Goal: Find specific page/section: Find specific page/section

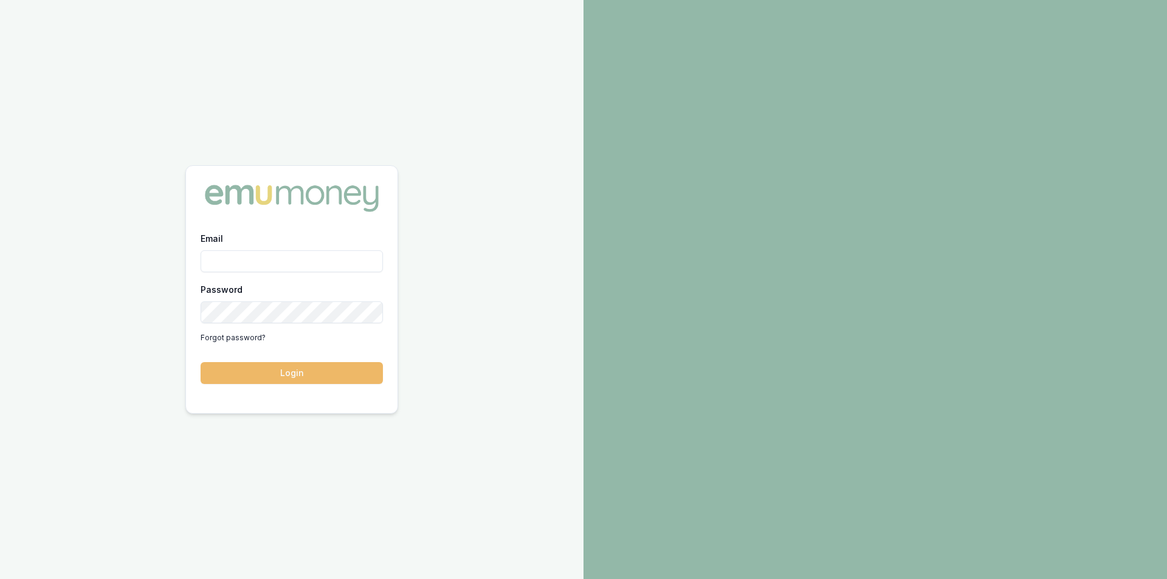
type input "peter.sarris@emumoney.com.au"
click at [272, 371] on button "Login" at bounding box center [292, 373] width 182 height 22
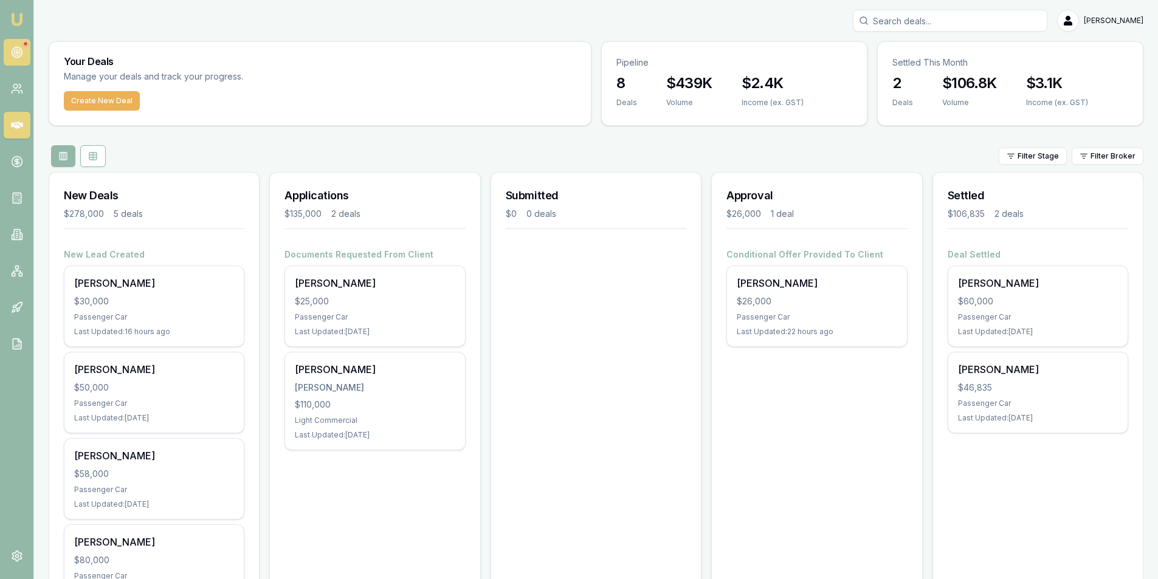
click at [19, 54] on icon at bounding box center [17, 52] width 12 height 12
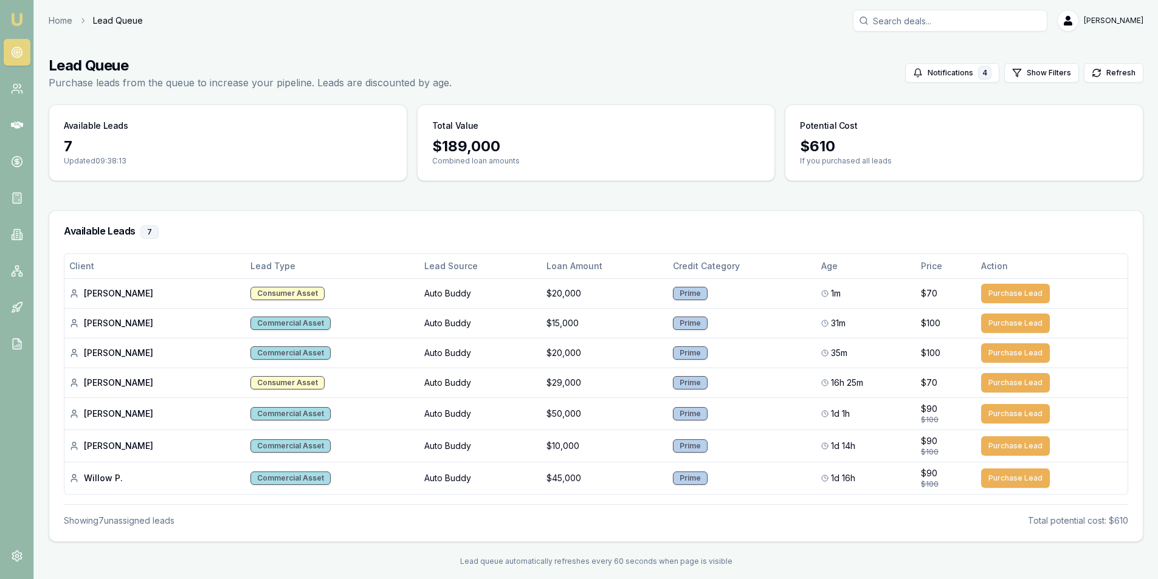
click at [29, 49] on body "Emu Broker Home Lead Queue Peter Sarris Toggle Menu Lead Queue Purchase leads f…" at bounding box center [579, 289] width 1158 height 579
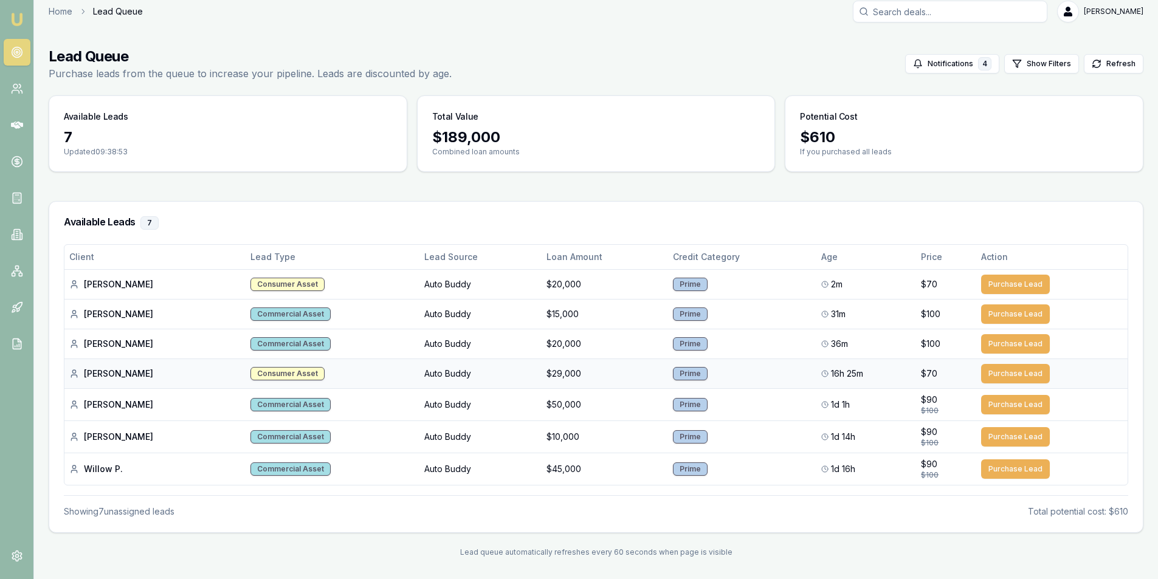
scroll to position [12, 0]
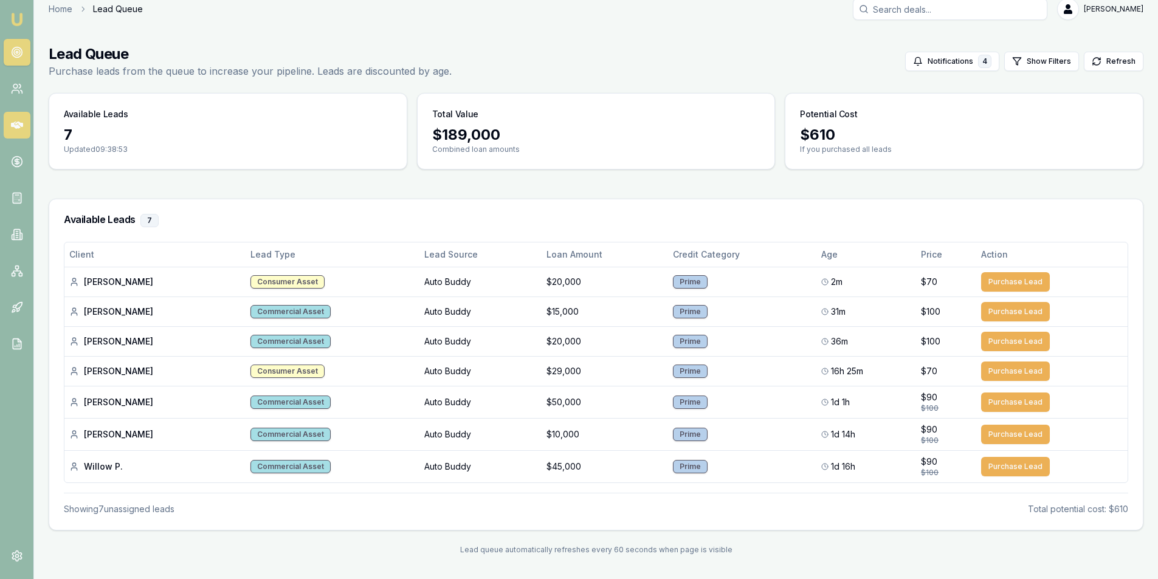
click at [19, 132] on link at bounding box center [17, 125] width 27 height 27
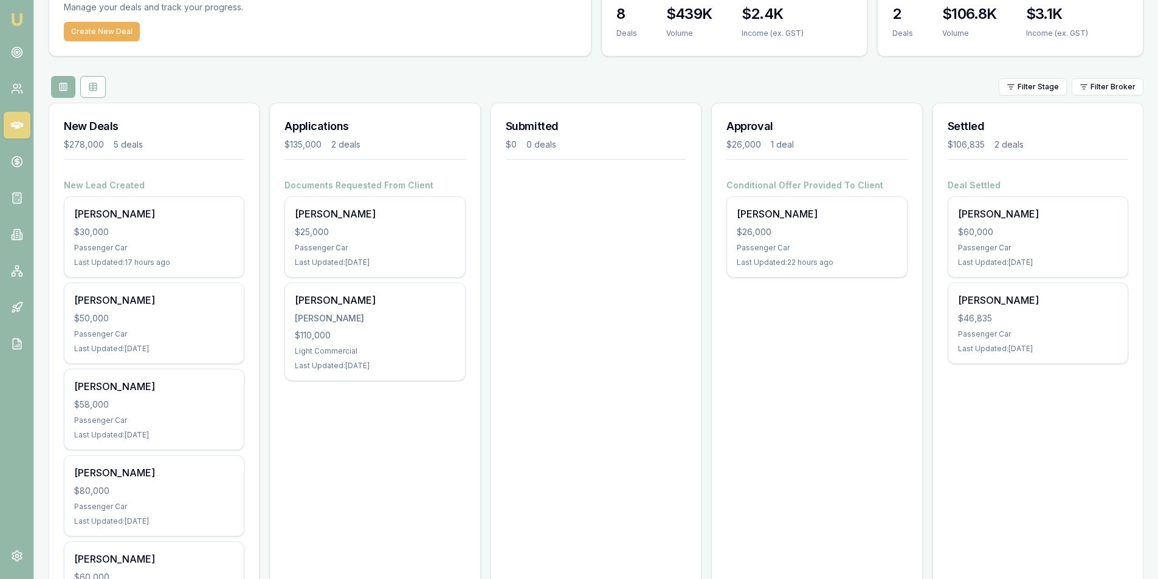
scroll to position [157, 0]
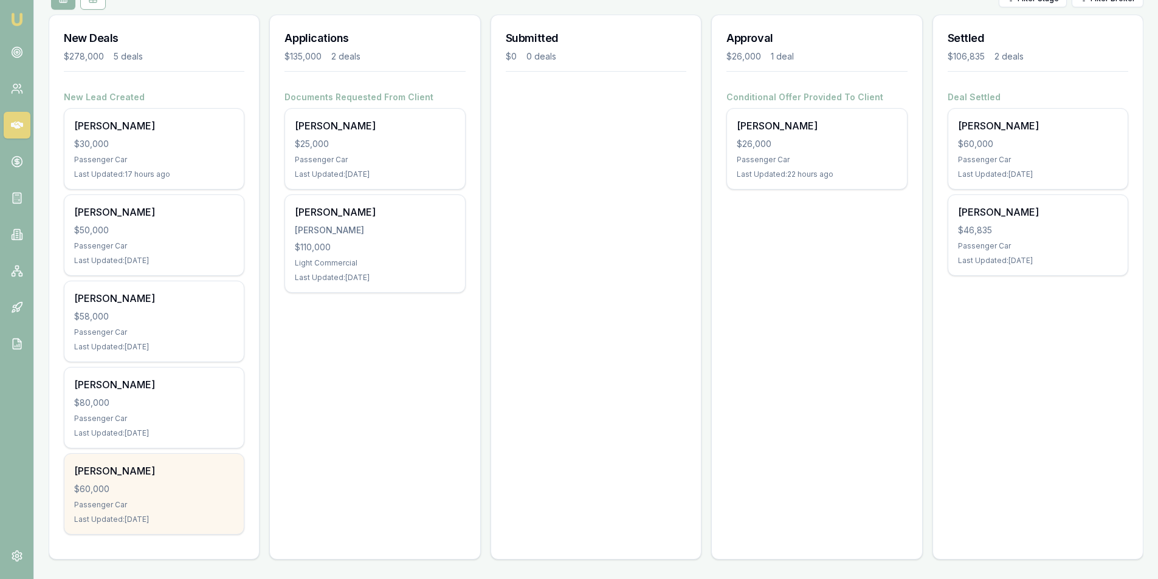
click at [157, 466] on div "[PERSON_NAME]" at bounding box center [154, 471] width 160 height 15
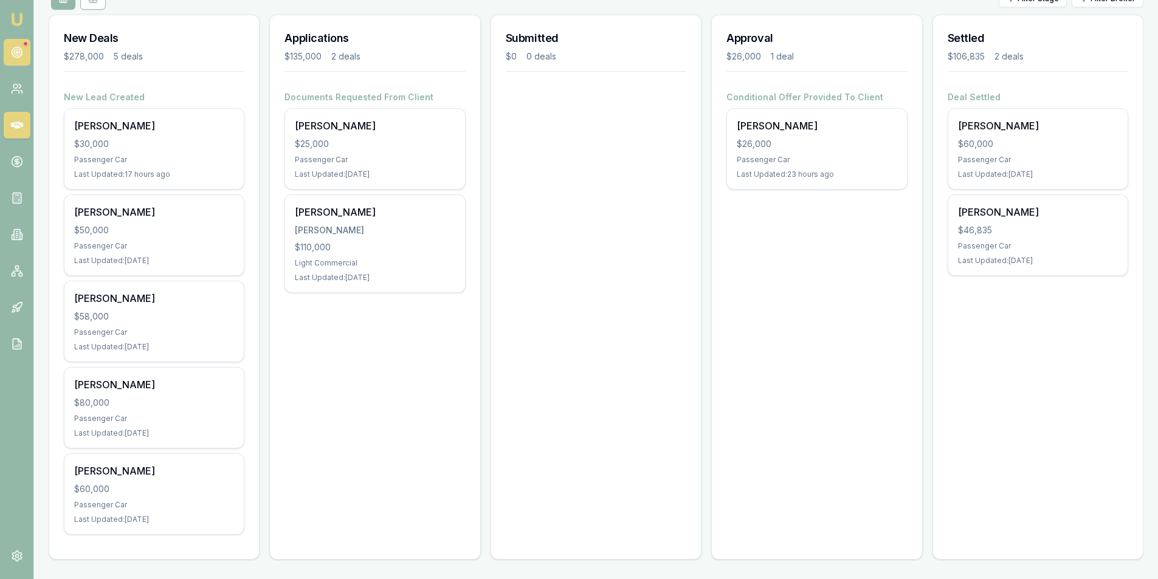
click at [21, 53] on icon at bounding box center [17, 52] width 12 height 12
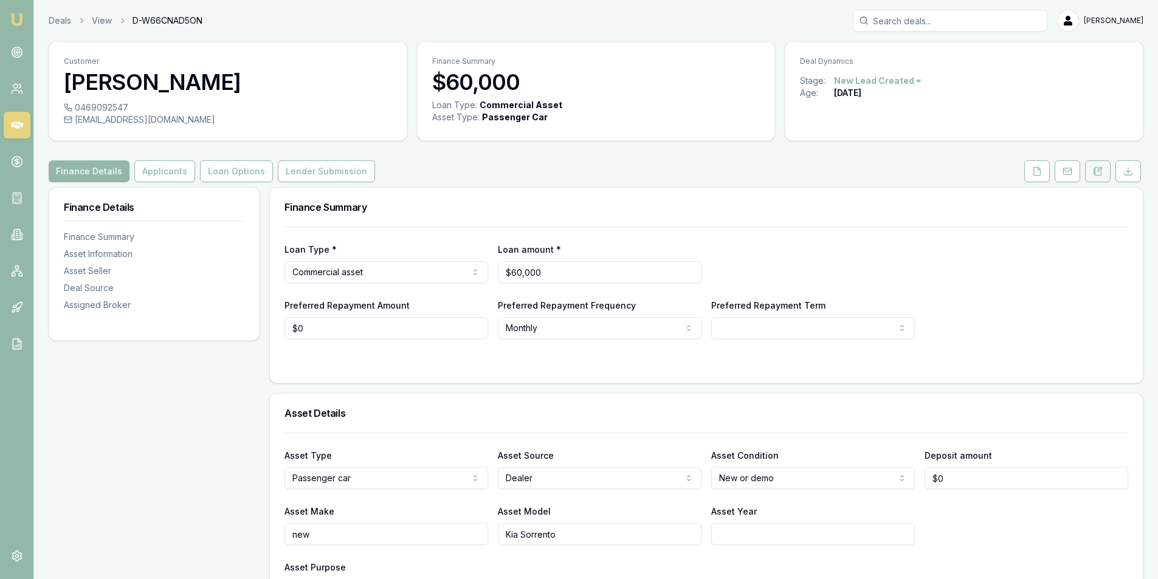
click at [1089, 175] on button at bounding box center [1098, 172] width 26 height 22
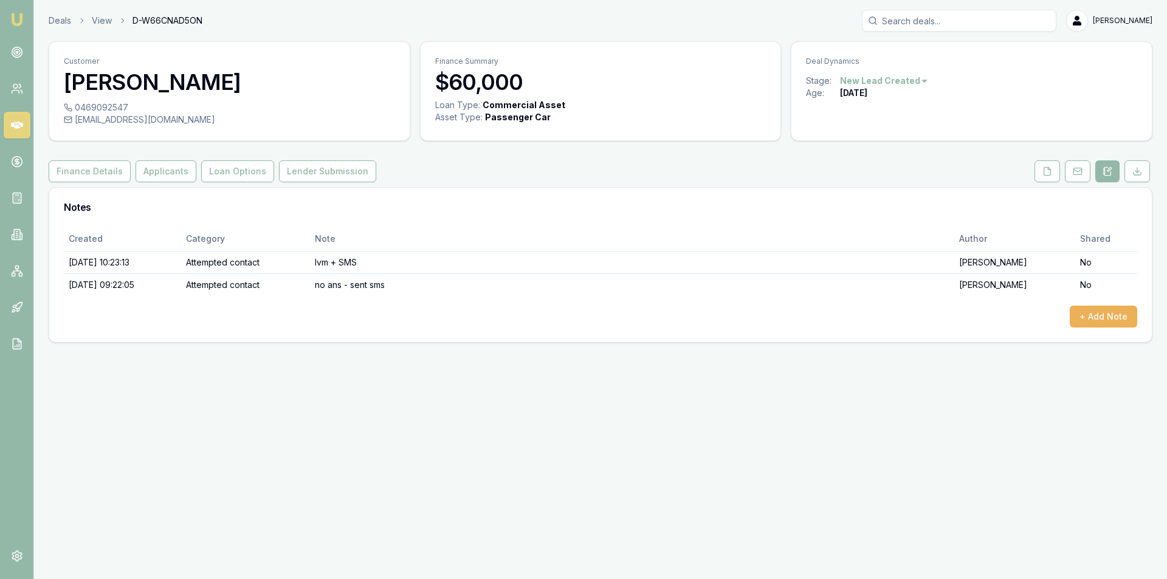
click at [23, 116] on link at bounding box center [17, 125] width 27 height 27
